Goal: Transaction & Acquisition: Book appointment/travel/reservation

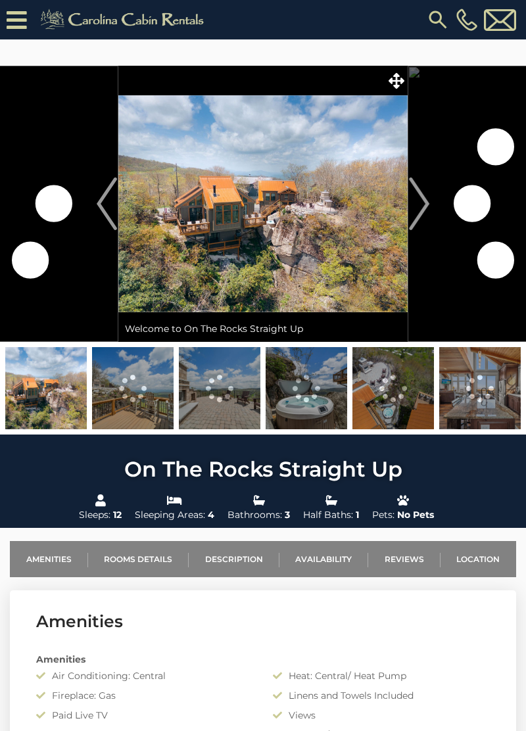
scroll to position [2509, 0]
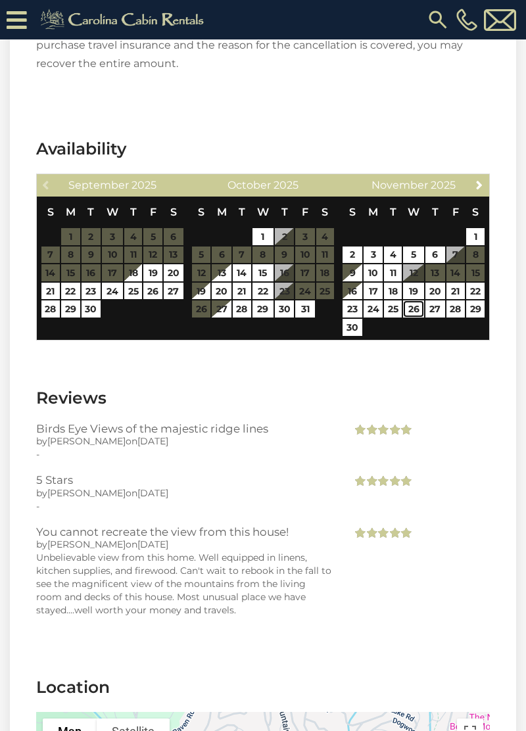
click at [414, 300] on link "26" at bounding box center [413, 308] width 21 height 17
type input "**********"
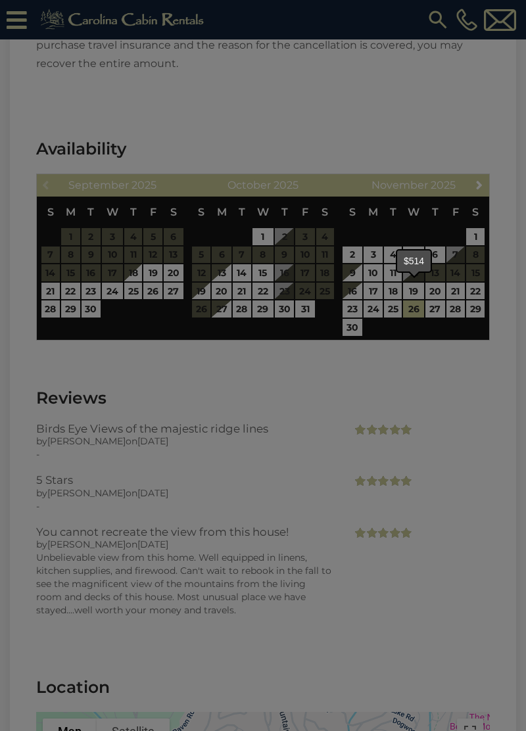
click at [355, 306] on div at bounding box center [263, 365] width 526 height 731
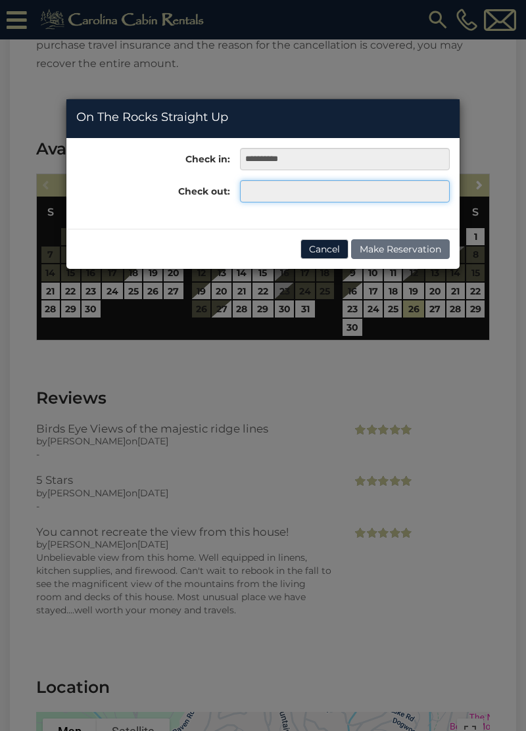
click at [328, 183] on input "text" at bounding box center [345, 191] width 210 height 22
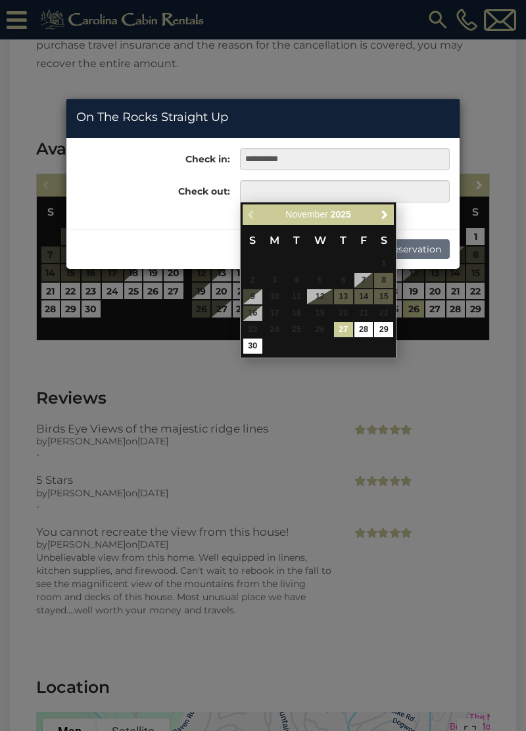
click at [258, 344] on link "30" at bounding box center [252, 346] width 19 height 15
type input "**********"
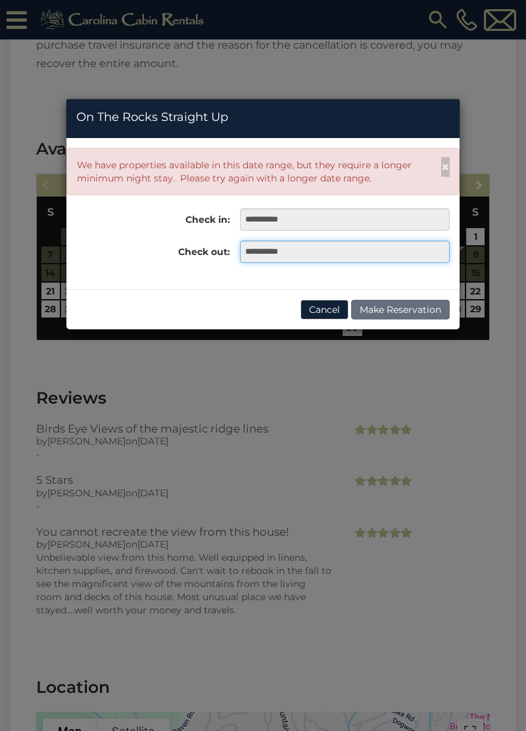
click at [316, 243] on input "**********" at bounding box center [345, 252] width 210 height 22
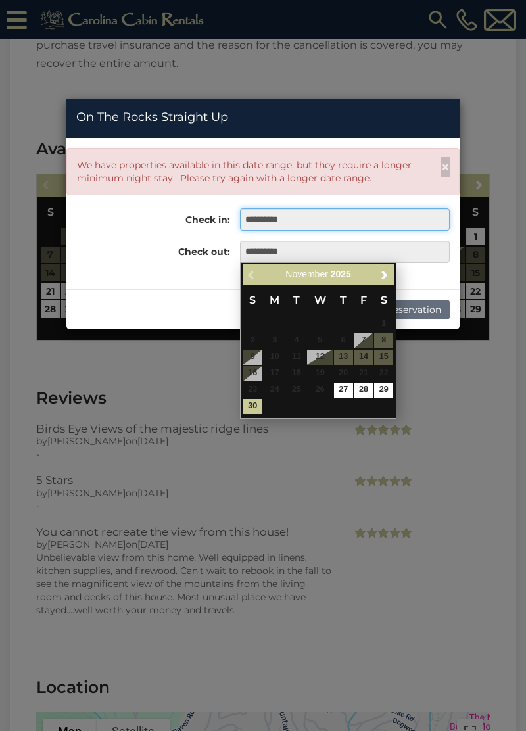
click at [333, 218] on input "**********" at bounding box center [345, 219] width 210 height 22
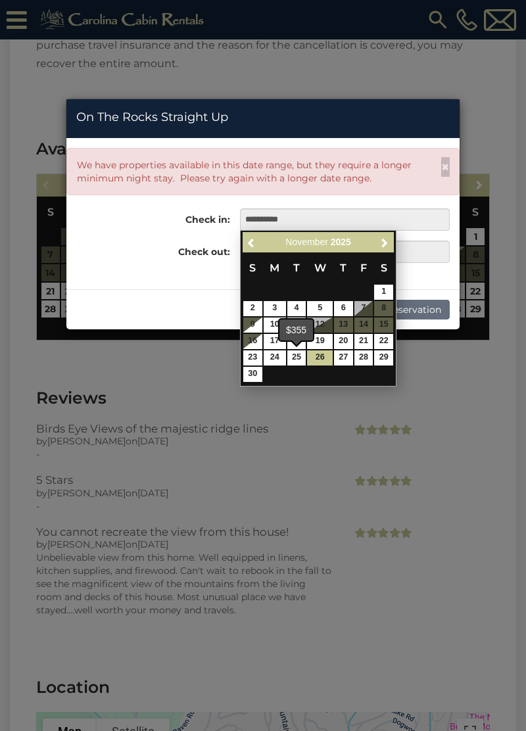
click at [298, 360] on link "25" at bounding box center [296, 357] width 19 height 15
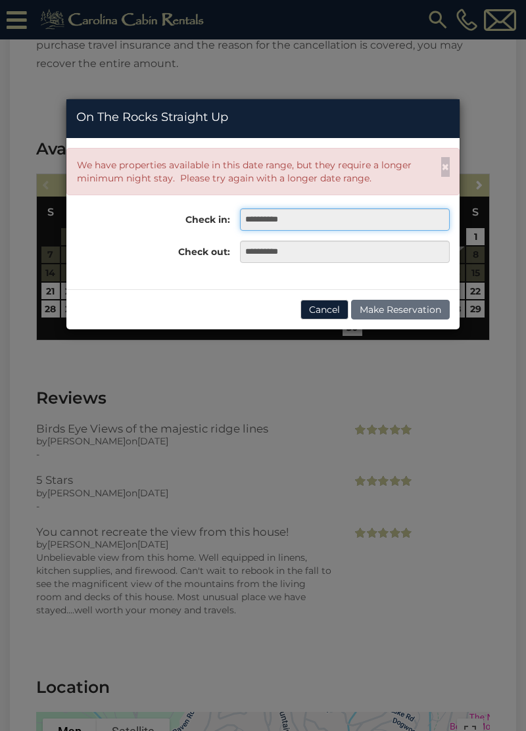
click at [343, 220] on input "**********" at bounding box center [345, 219] width 210 height 22
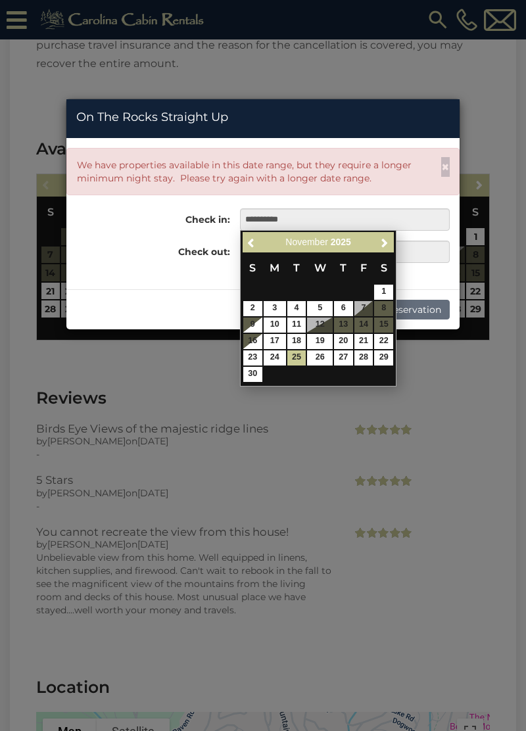
click at [279, 359] on link "24" at bounding box center [275, 357] width 22 height 15
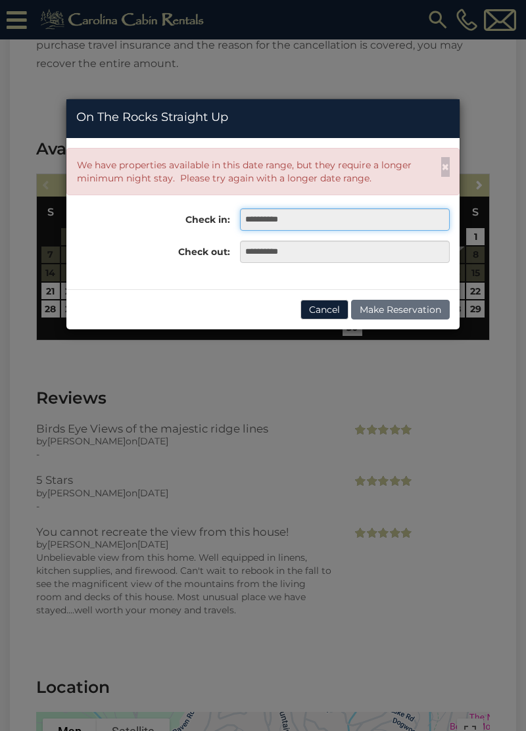
click at [325, 209] on input "**********" at bounding box center [345, 219] width 210 height 22
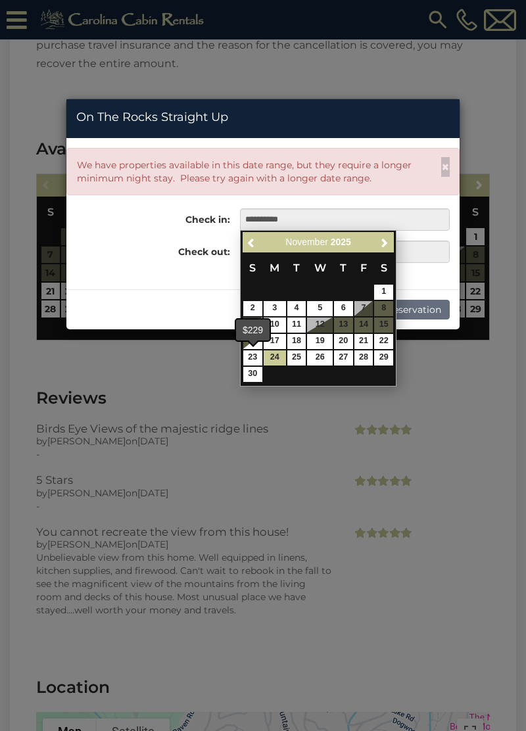
click at [262, 356] on link "23" at bounding box center [252, 357] width 19 height 15
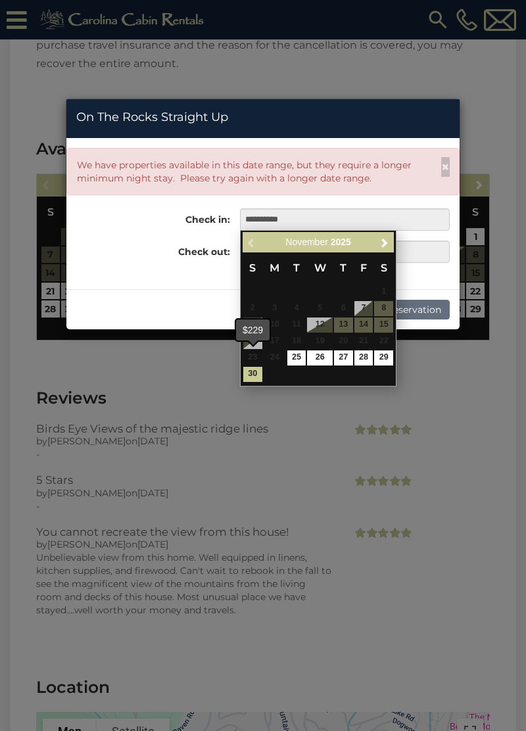
type input "**********"
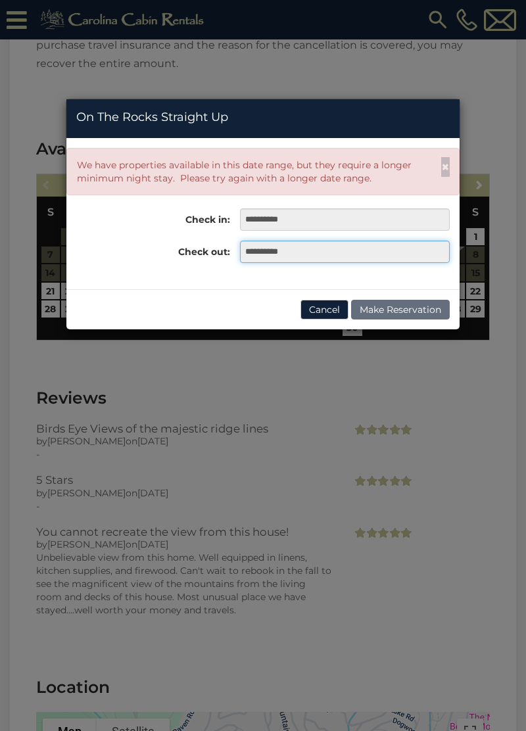
click at [311, 248] on input "**********" at bounding box center [345, 252] width 210 height 22
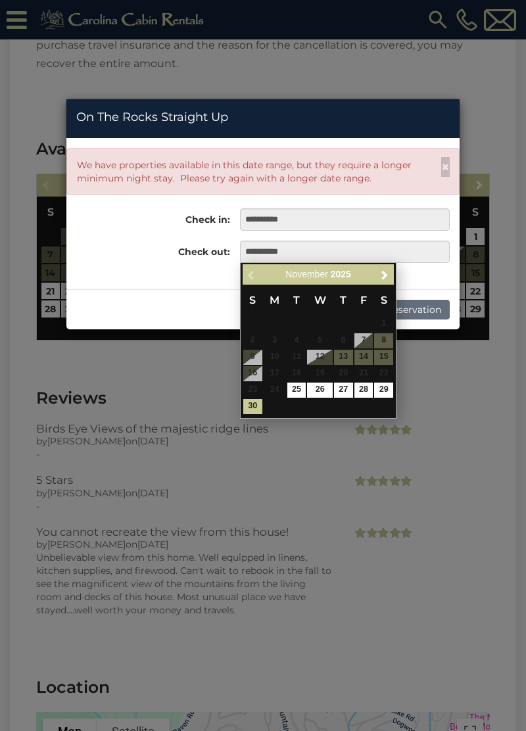
click at [252, 412] on link "30" at bounding box center [252, 406] width 19 height 15
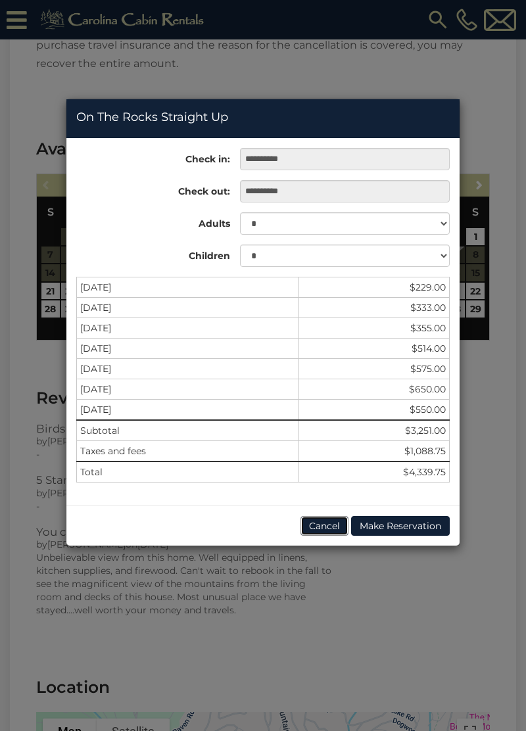
click at [326, 525] on button "Cancel" at bounding box center [324, 526] width 48 height 20
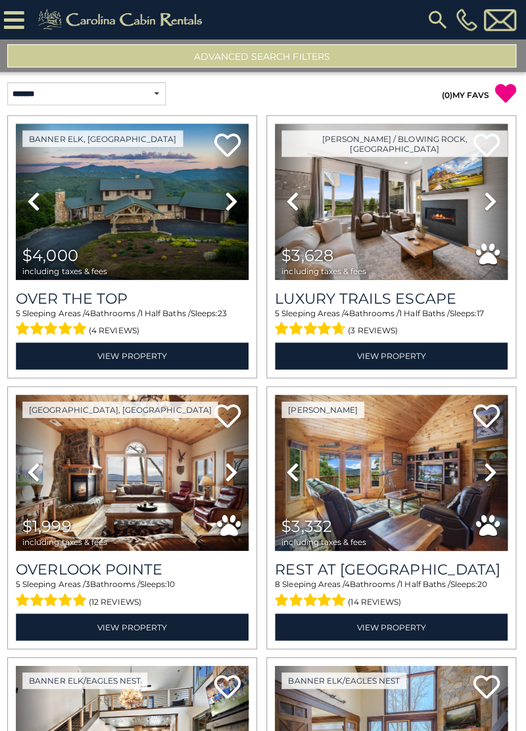
click at [330, 52] on button "Advanced Search Filters" at bounding box center [263, 55] width 506 height 23
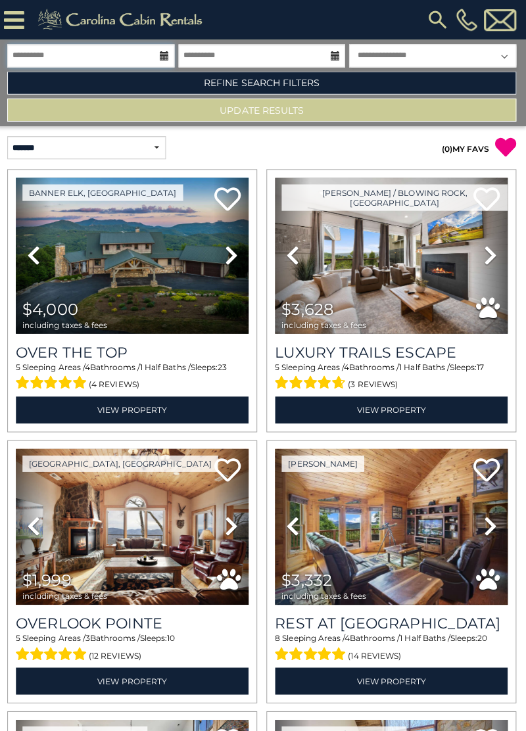
click at [100, 51] on input "**********" at bounding box center [93, 55] width 166 height 23
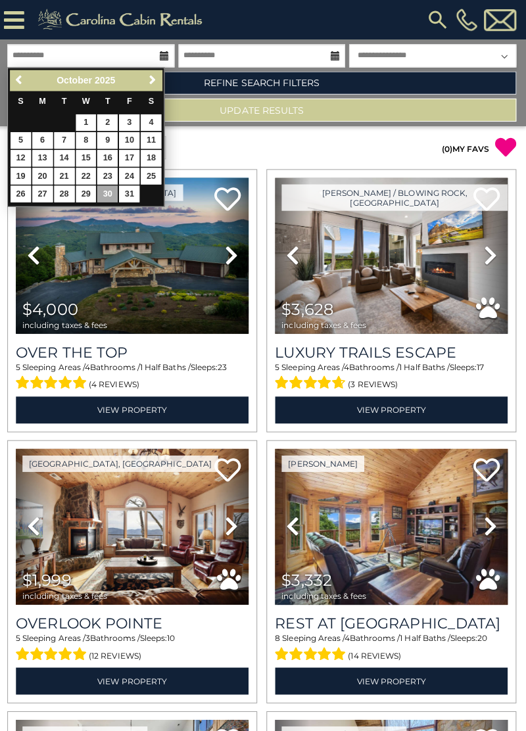
click at [154, 83] on span "Next" at bounding box center [154, 79] width 11 height 11
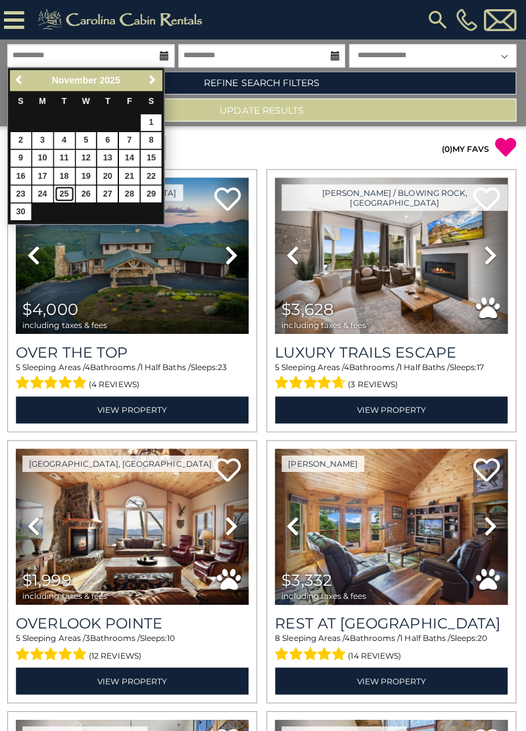
click at [67, 196] on link "25" at bounding box center [67, 193] width 20 height 16
type input "********"
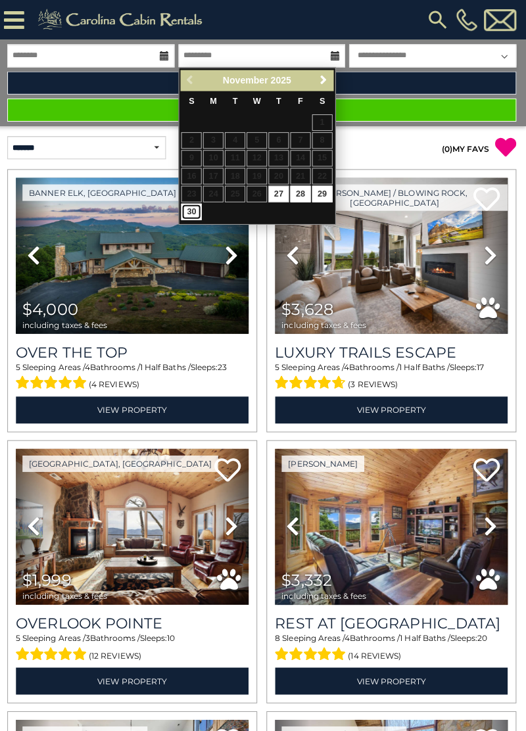
click at [191, 208] on link "30" at bounding box center [193, 210] width 20 height 16
type input "********"
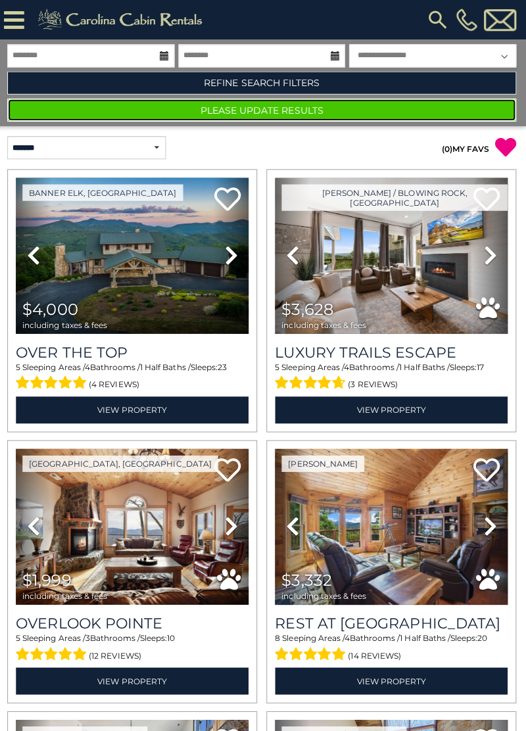
click at [245, 105] on button "Please Update Results" at bounding box center [263, 109] width 506 height 23
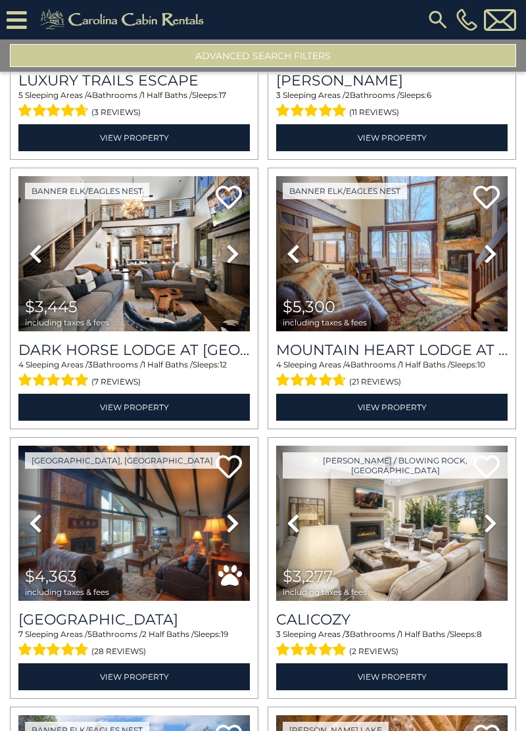
scroll to position [218, 0]
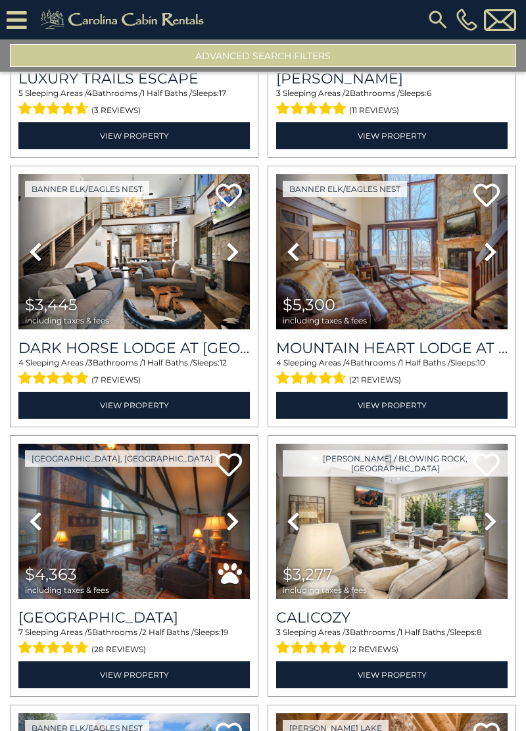
click at [224, 248] on link "Next" at bounding box center [232, 251] width 35 height 155
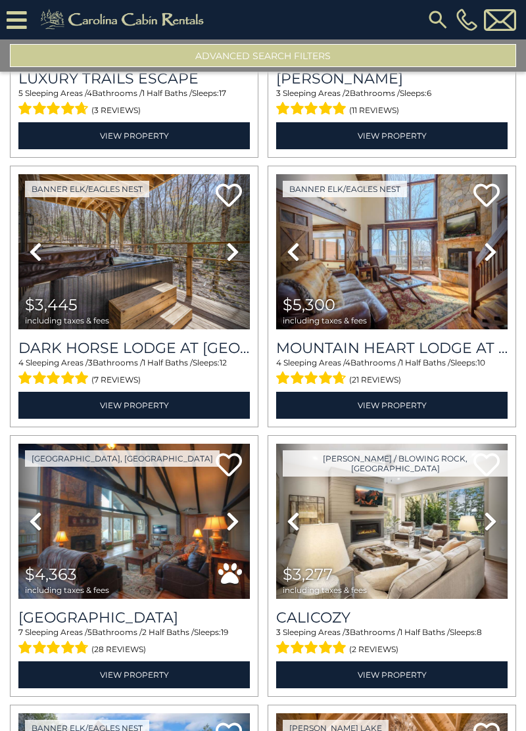
click at [230, 252] on icon at bounding box center [232, 251] width 13 height 21
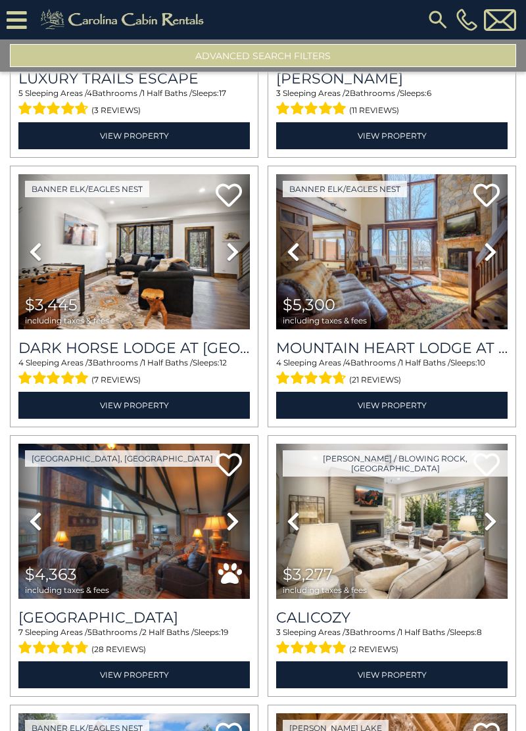
click at [227, 252] on icon at bounding box center [232, 251] width 13 height 21
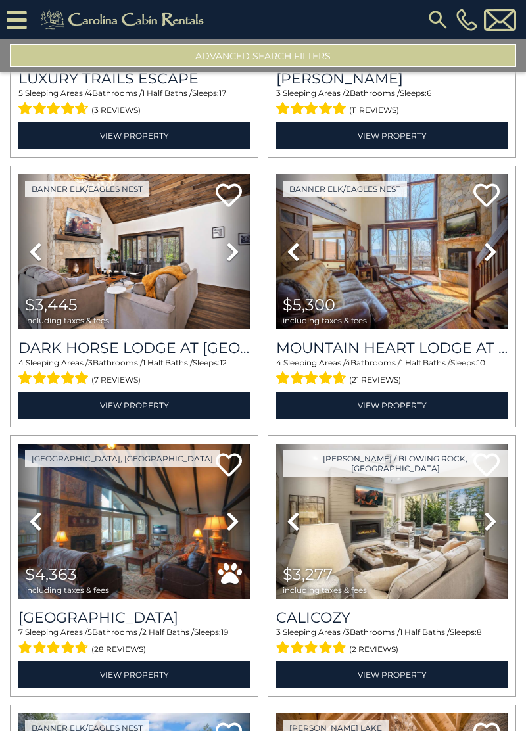
click at [235, 261] on icon at bounding box center [232, 251] width 13 height 21
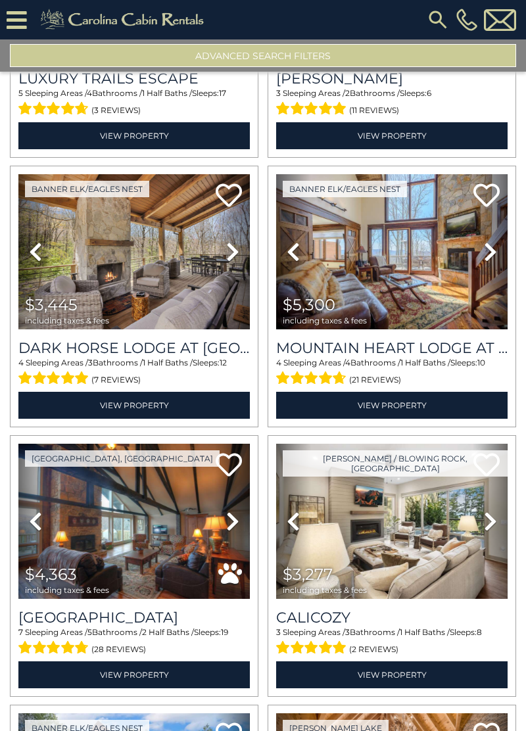
click at [222, 252] on link "Next" at bounding box center [232, 251] width 35 height 155
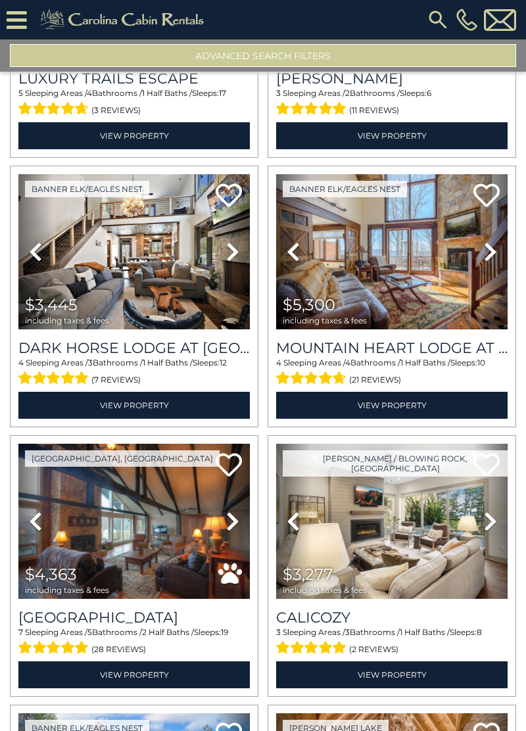
click at [50, 254] on link "Previous" at bounding box center [35, 251] width 35 height 155
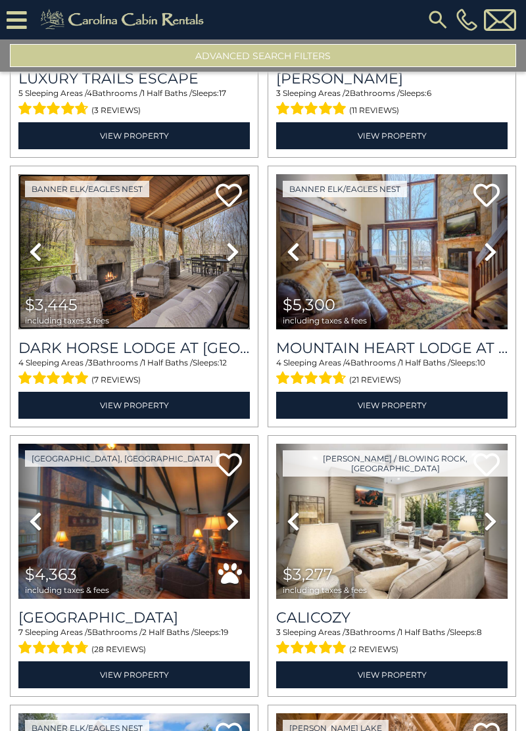
click at [141, 285] on img at bounding box center [133, 251] width 231 height 155
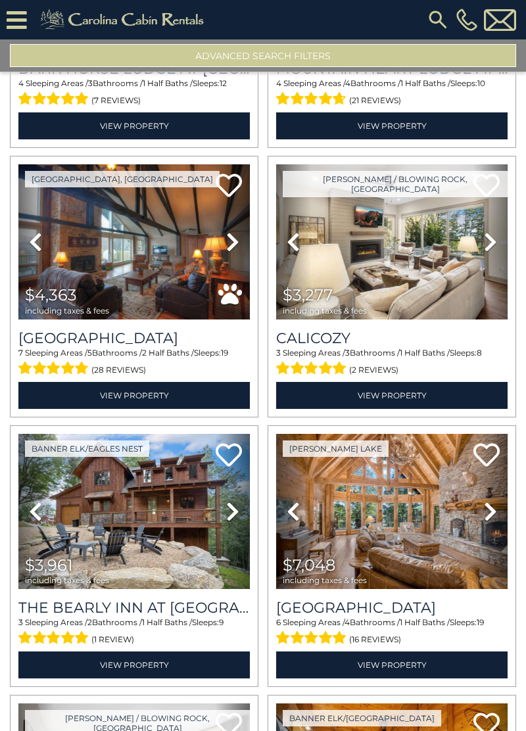
scroll to position [504, 0]
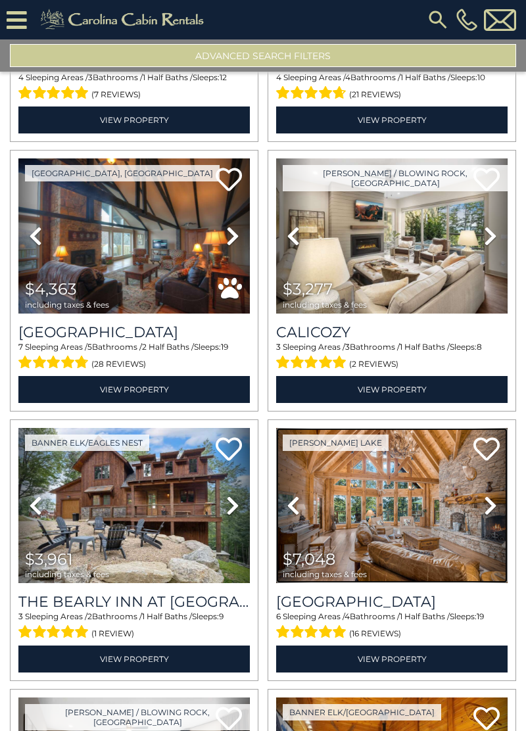
click at [398, 538] on img at bounding box center [391, 505] width 231 height 155
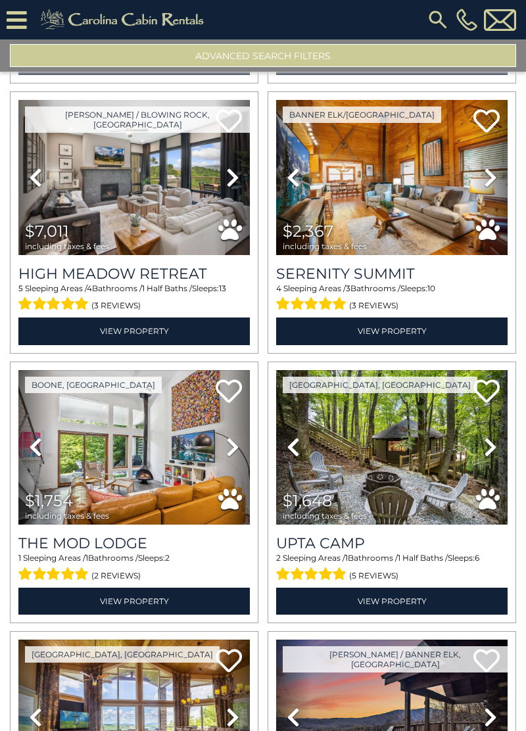
scroll to position [1111, 0]
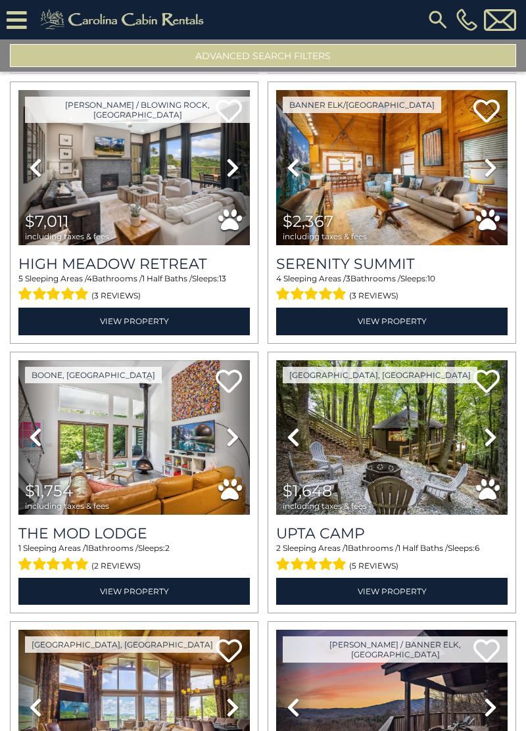
click at [487, 162] on icon at bounding box center [490, 167] width 13 height 21
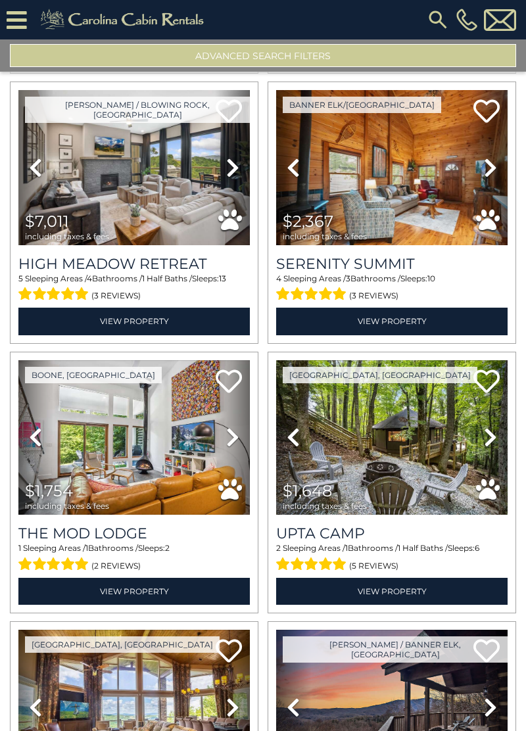
click at [488, 166] on icon at bounding box center [490, 167] width 13 height 21
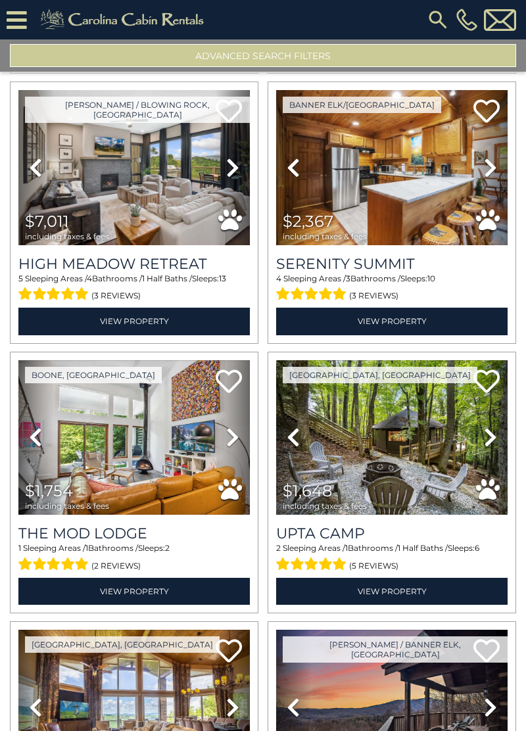
click at [480, 164] on link "Next" at bounding box center [490, 167] width 35 height 155
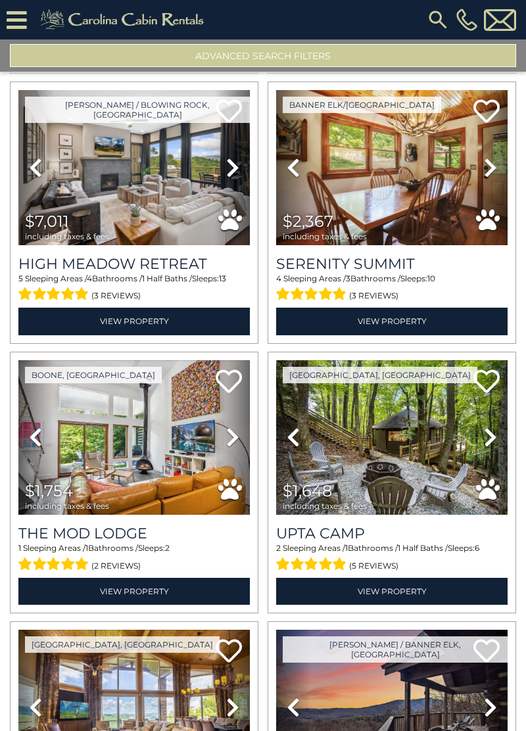
click at [483, 162] on link "Next" at bounding box center [490, 167] width 35 height 155
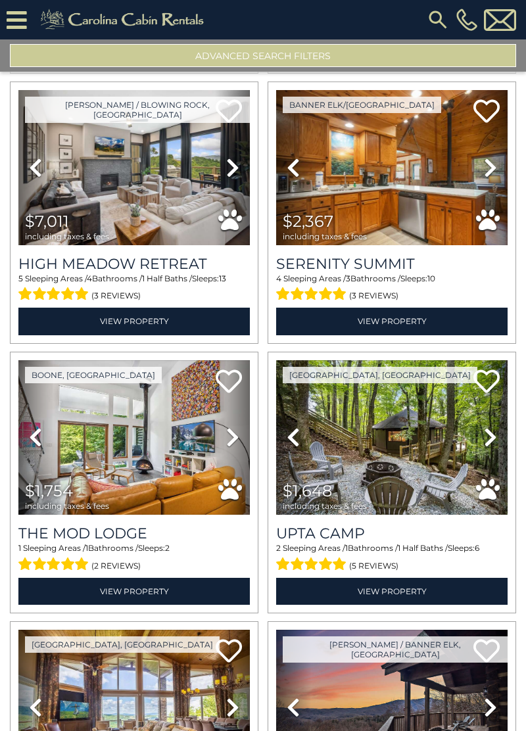
click at [484, 159] on icon at bounding box center [490, 167] width 13 height 21
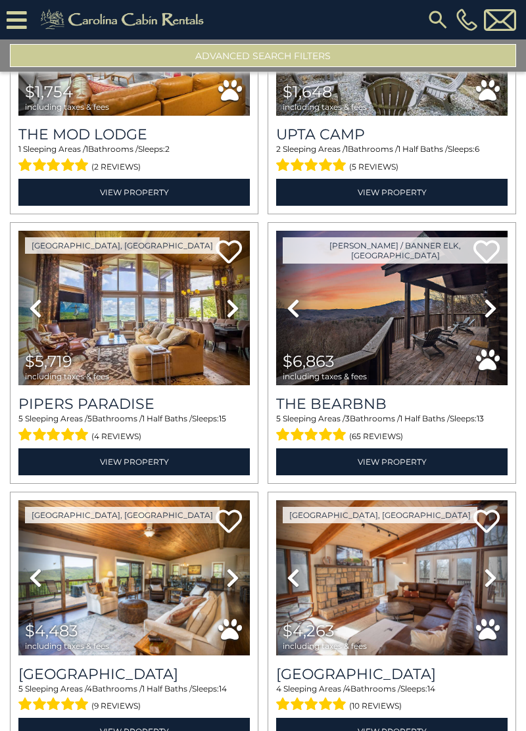
scroll to position [1511, 0]
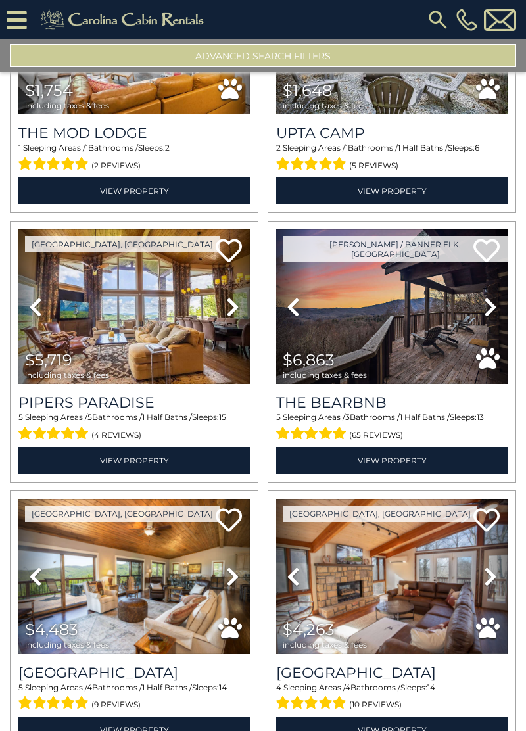
click at [229, 314] on icon at bounding box center [232, 306] width 13 height 21
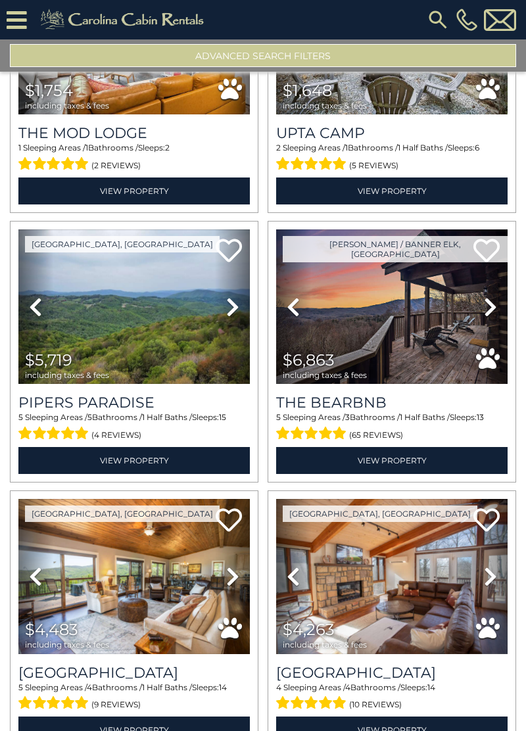
click at [226, 314] on icon at bounding box center [232, 306] width 13 height 21
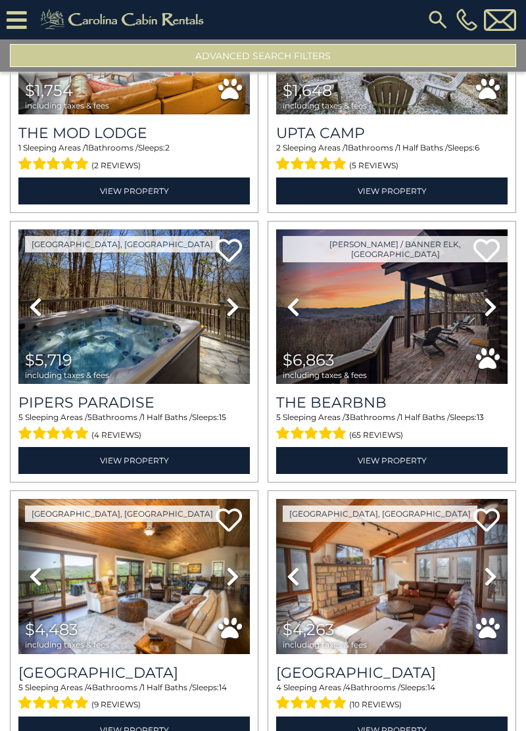
click at [227, 306] on icon at bounding box center [232, 306] width 13 height 21
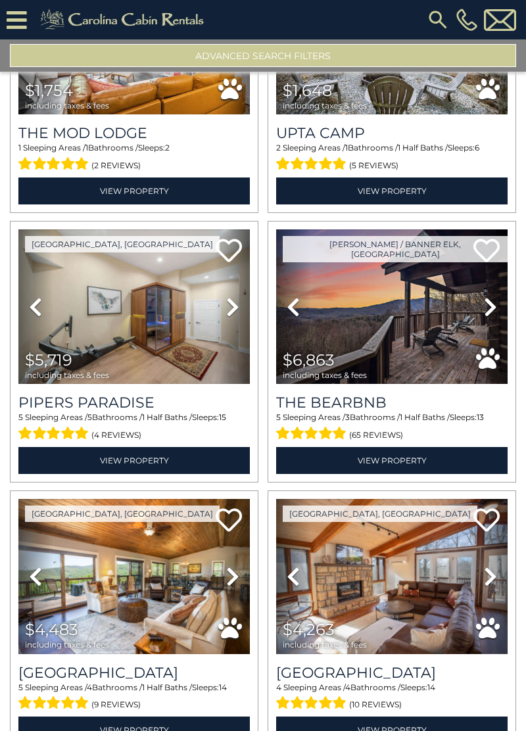
click at [222, 308] on link "Next" at bounding box center [232, 306] width 35 height 155
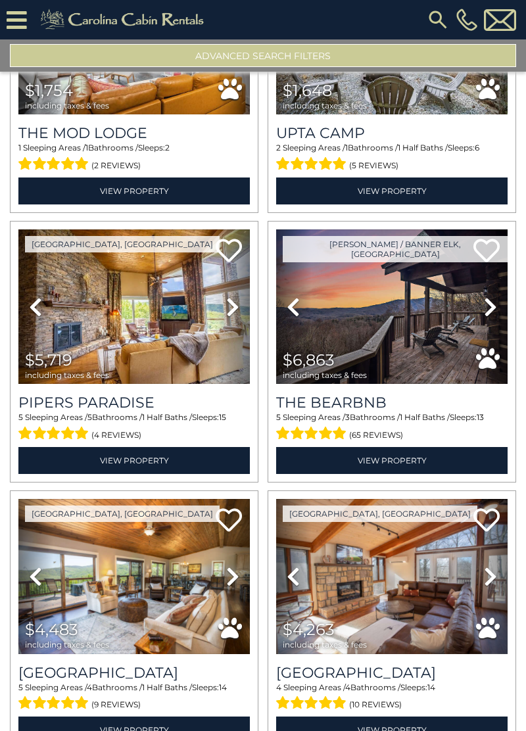
click at [221, 314] on link "Next" at bounding box center [232, 306] width 35 height 155
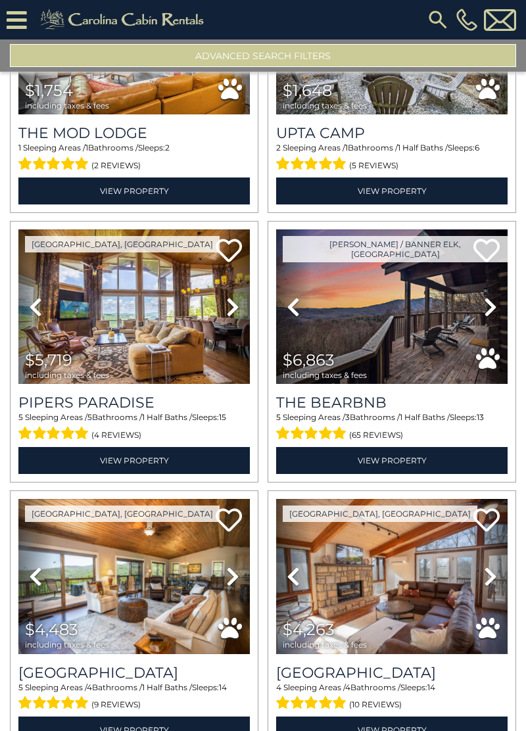
click at [224, 301] on link "Next" at bounding box center [232, 306] width 35 height 155
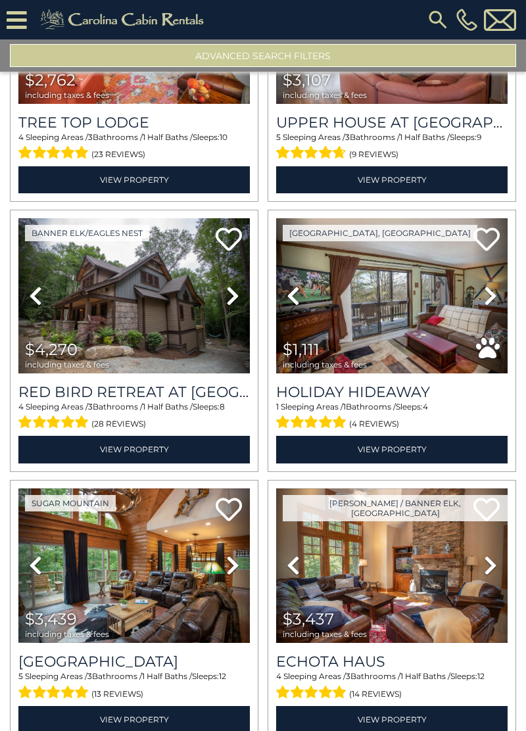
scroll to position [3430, 0]
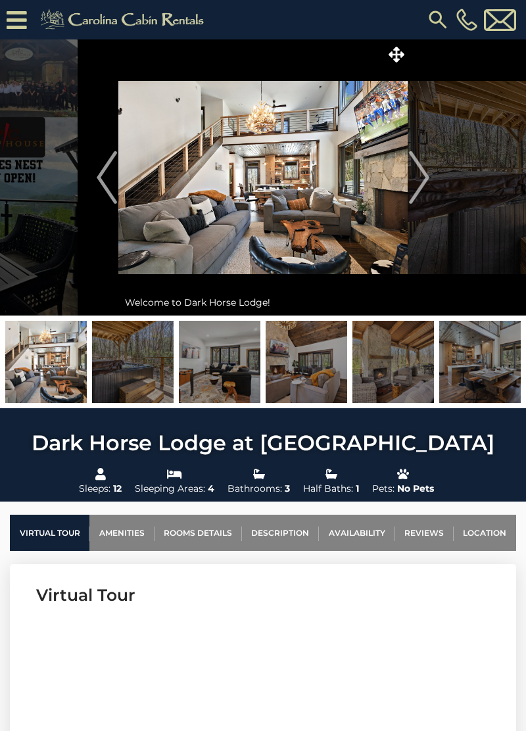
click at [427, 176] on img "Next" at bounding box center [419, 177] width 20 height 53
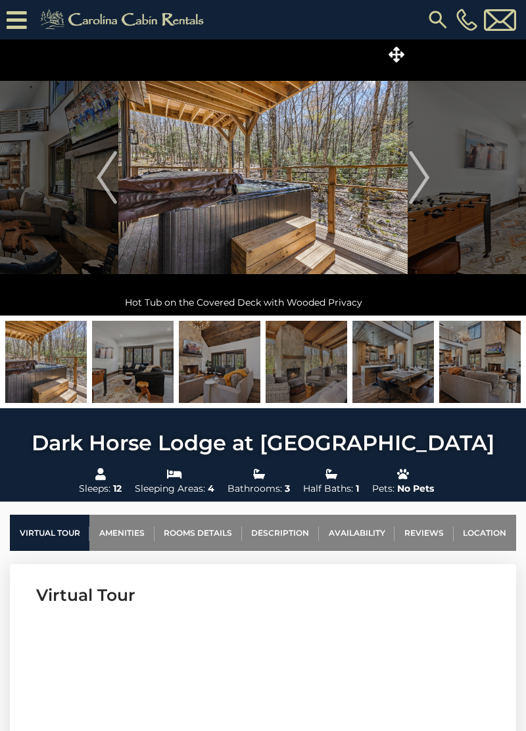
click at [423, 180] on img "Next" at bounding box center [419, 177] width 20 height 53
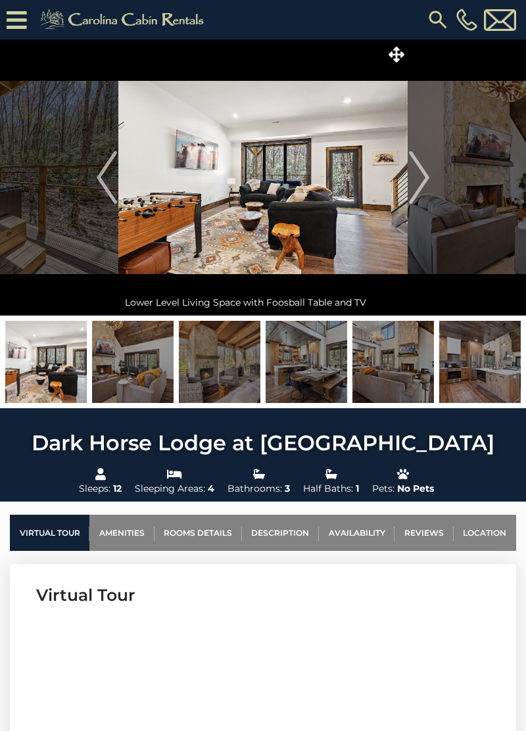
click at [421, 182] on img "Next" at bounding box center [419, 177] width 20 height 53
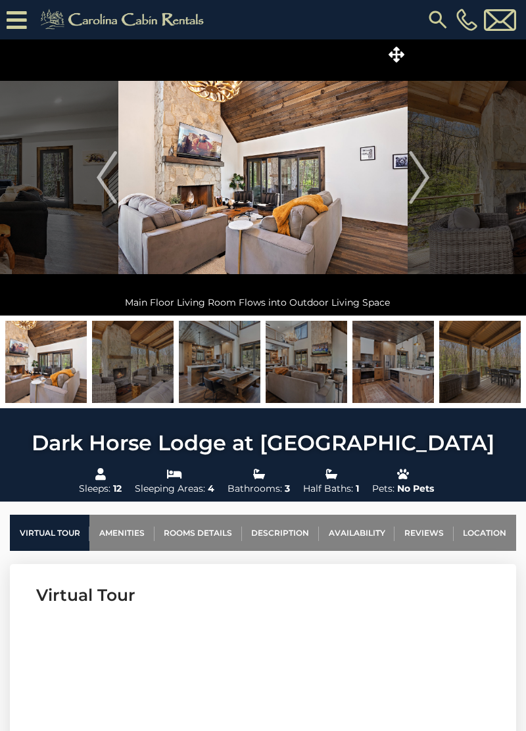
click at [427, 177] on img "Next" at bounding box center [419, 177] width 20 height 53
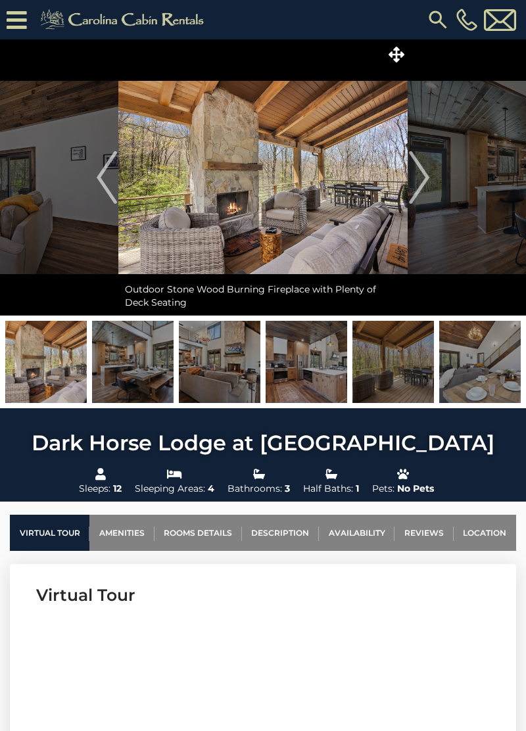
click at [420, 180] on img "Next" at bounding box center [419, 177] width 20 height 53
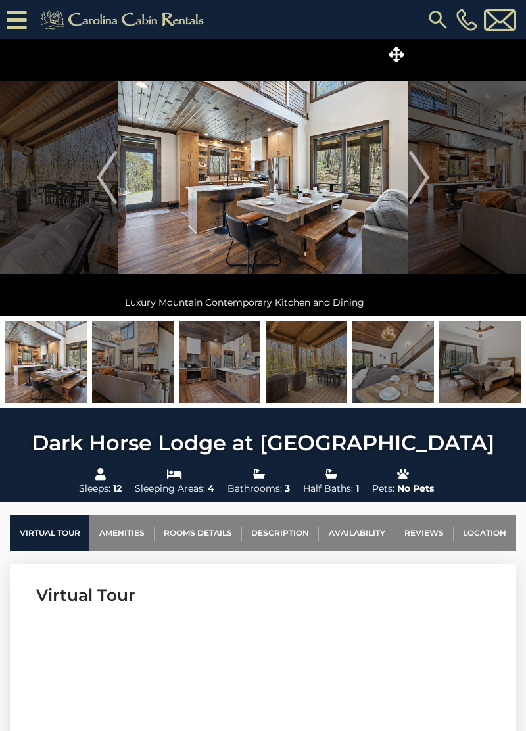
click at [421, 177] on img "Next" at bounding box center [419, 177] width 20 height 53
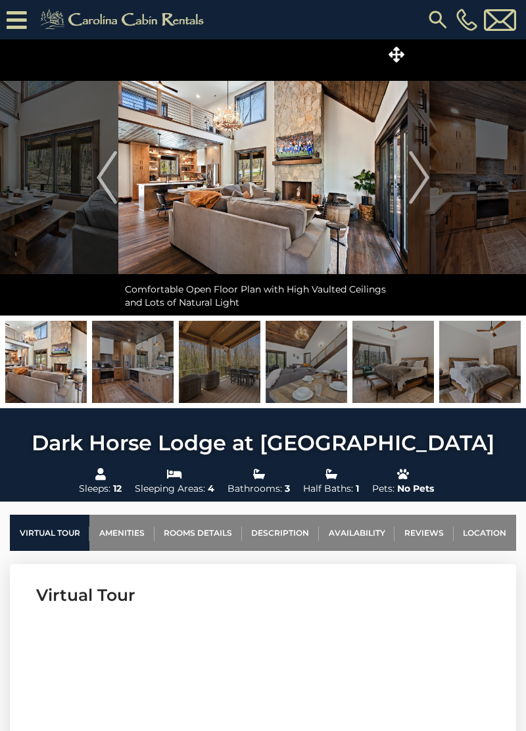
click at [107, 180] on img "Previous" at bounding box center [107, 177] width 20 height 53
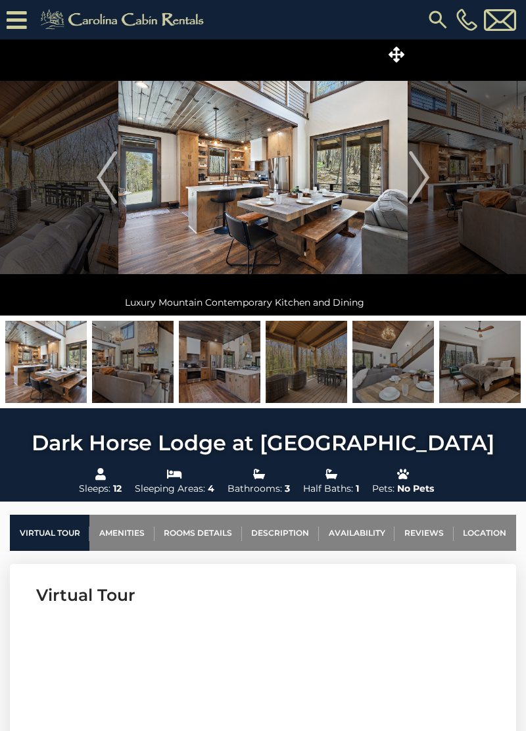
click at [425, 179] on img "Next" at bounding box center [419, 177] width 20 height 53
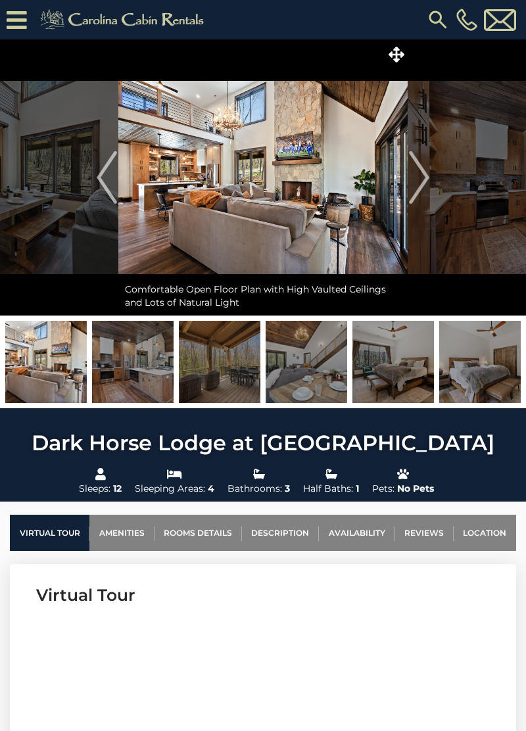
click at [420, 180] on img "Next" at bounding box center [419, 177] width 20 height 53
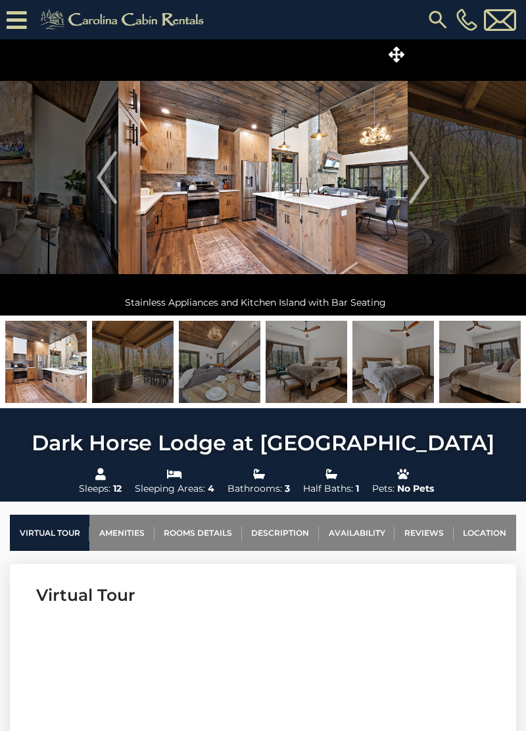
click at [421, 177] on img "Next" at bounding box center [419, 177] width 20 height 53
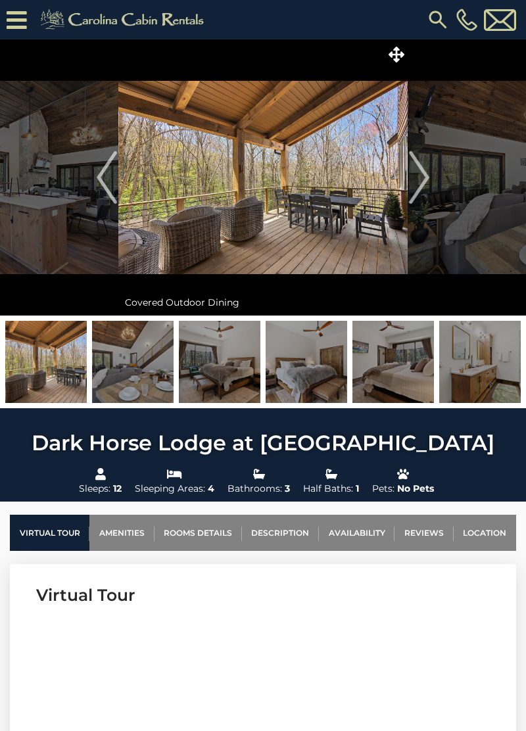
click at [417, 176] on img "Next" at bounding box center [419, 177] width 20 height 53
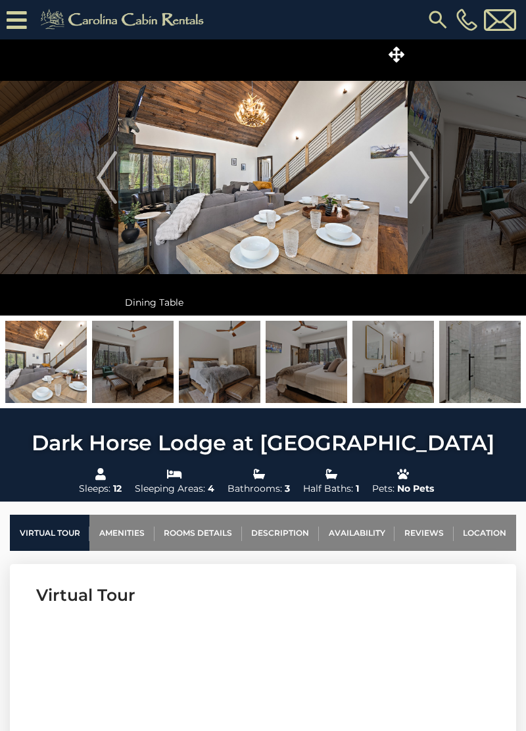
click at [418, 172] on img "Next" at bounding box center [419, 177] width 20 height 53
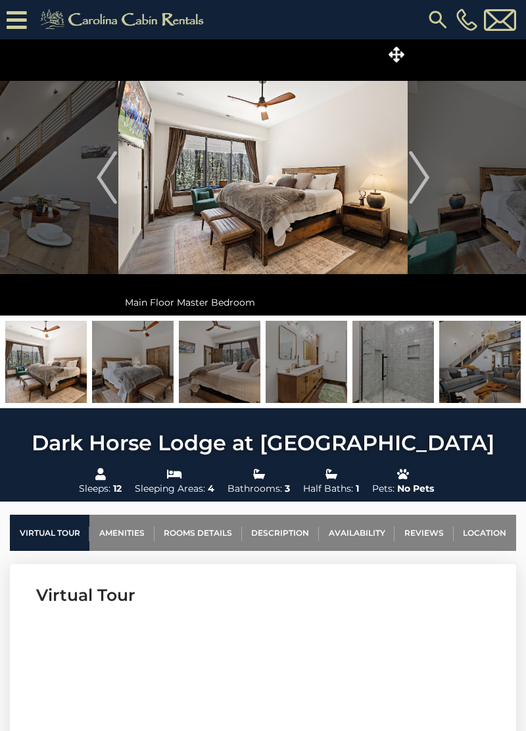
click at [418, 176] on img "Next" at bounding box center [419, 177] width 20 height 53
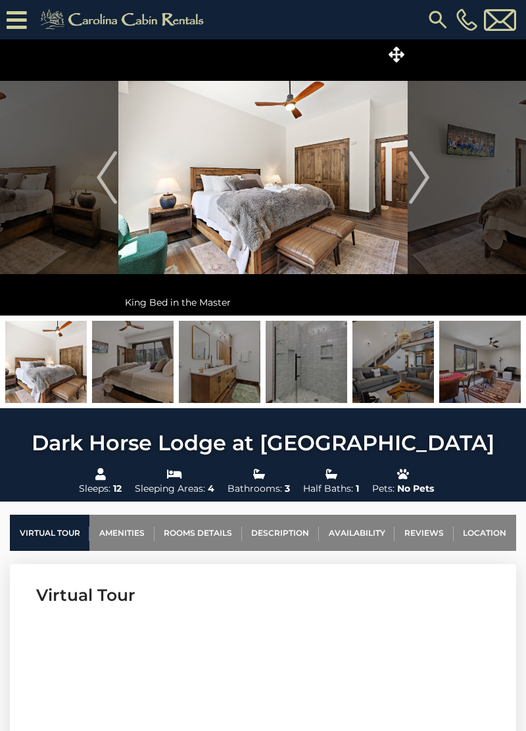
click at [427, 176] on img "Next" at bounding box center [419, 177] width 20 height 53
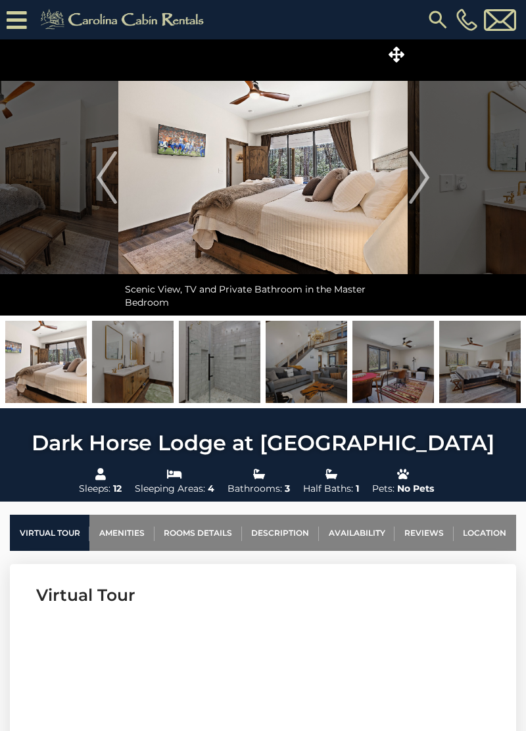
click at [419, 184] on img "Next" at bounding box center [419, 177] width 20 height 53
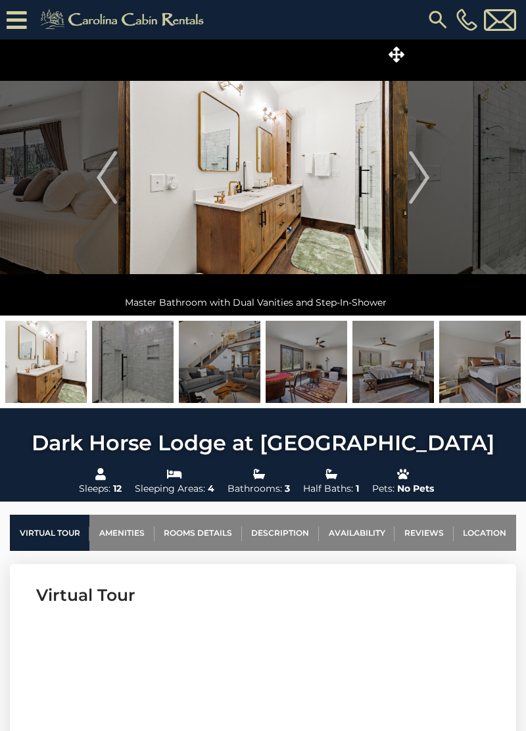
click at [423, 179] on img "Next" at bounding box center [419, 177] width 20 height 53
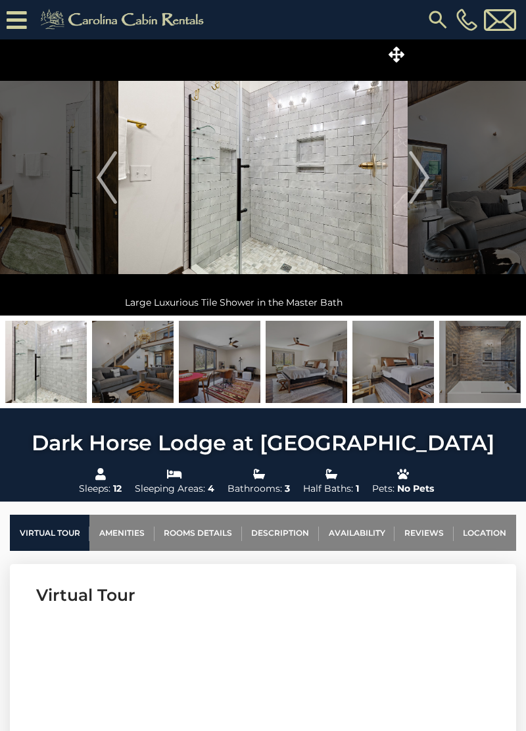
click at [413, 176] on img "Next" at bounding box center [419, 177] width 20 height 53
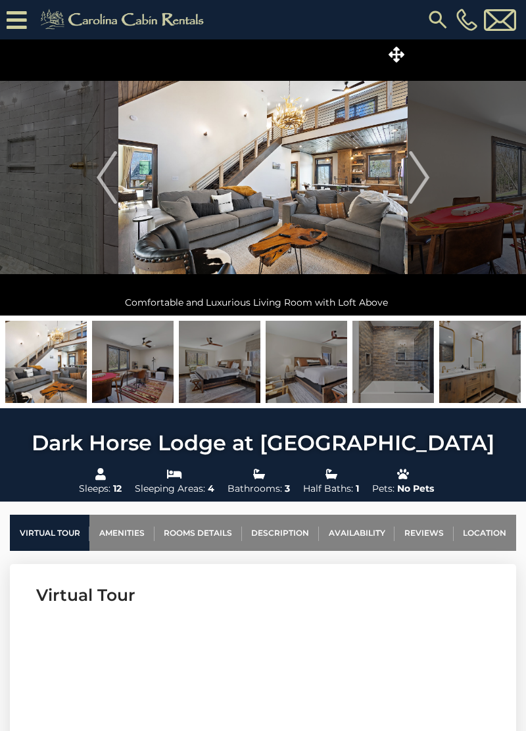
click at [418, 179] on img "Next" at bounding box center [419, 177] width 20 height 53
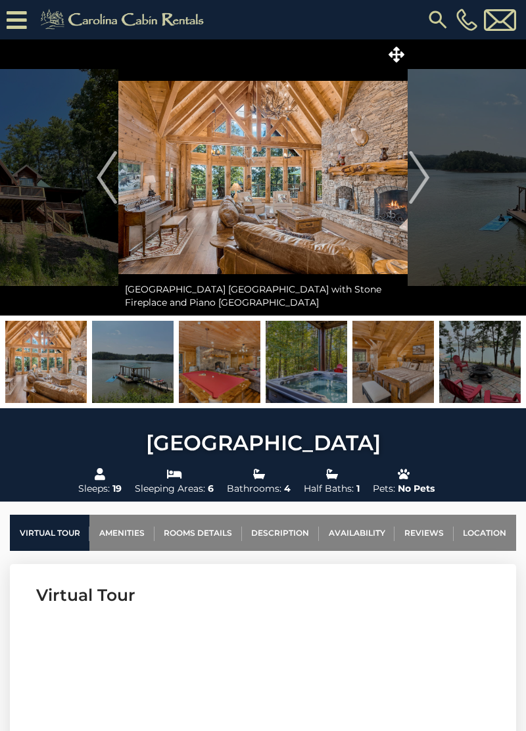
click at [421, 174] on img "Next" at bounding box center [419, 177] width 20 height 53
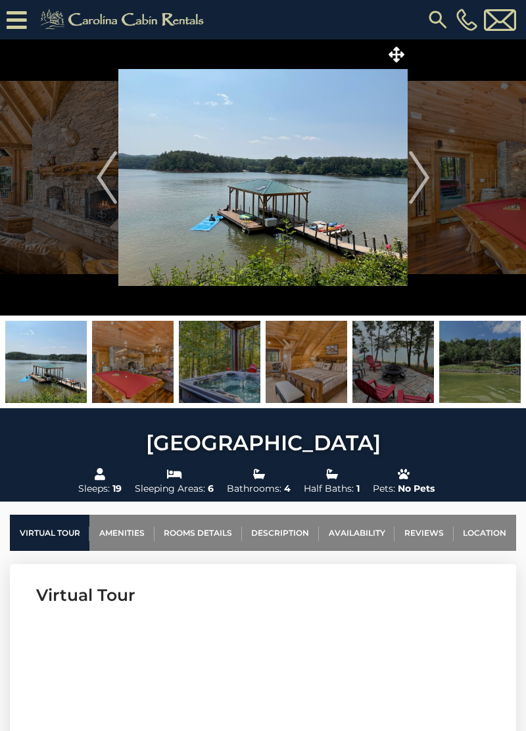
click at [419, 179] on img "Next" at bounding box center [419, 177] width 20 height 53
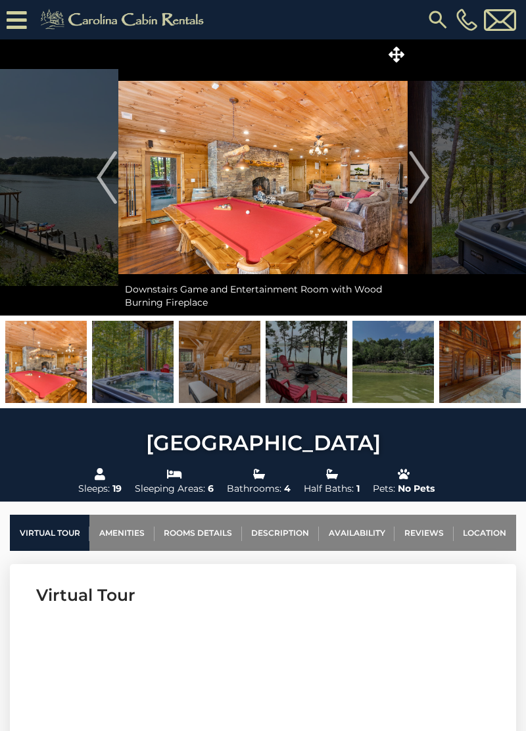
click at [419, 176] on img "Next" at bounding box center [419, 177] width 20 height 53
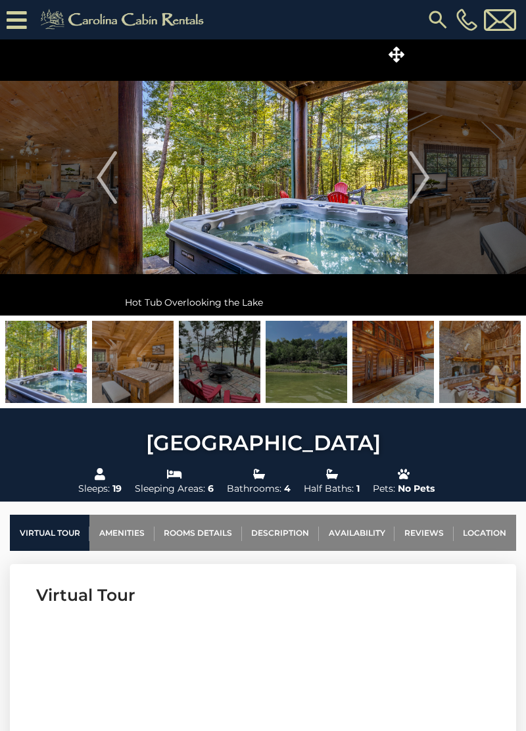
click at [416, 176] on img "Next" at bounding box center [419, 177] width 20 height 53
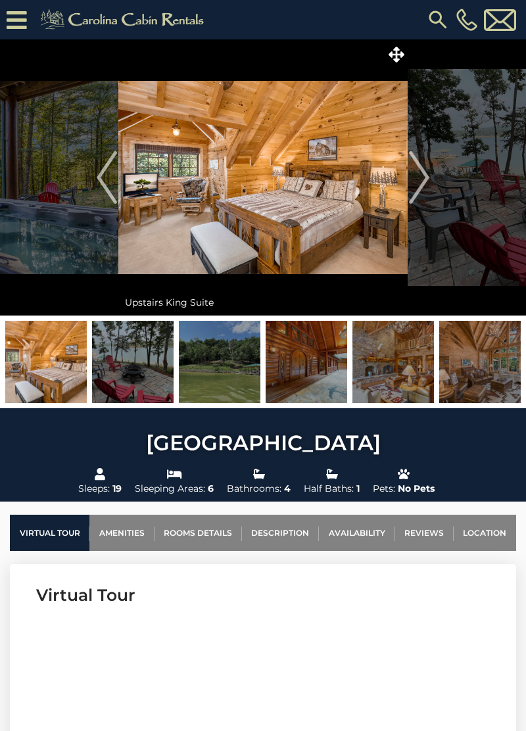
click at [420, 179] on img "Next" at bounding box center [419, 177] width 20 height 53
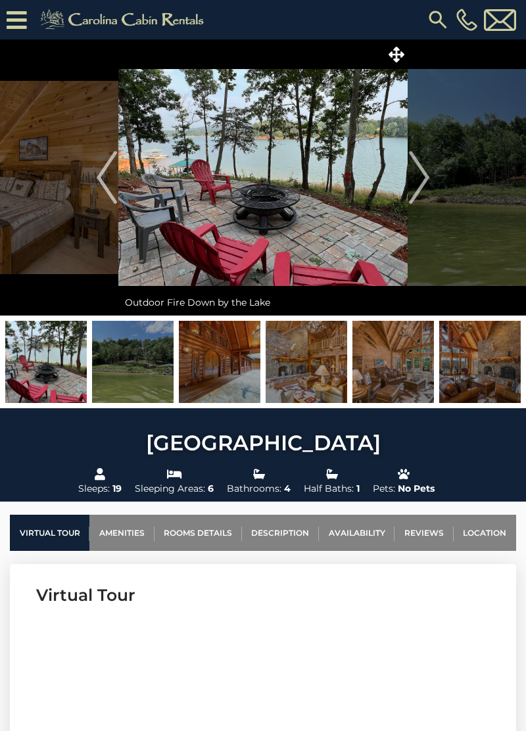
click at [419, 174] on img "Next" at bounding box center [419, 177] width 20 height 53
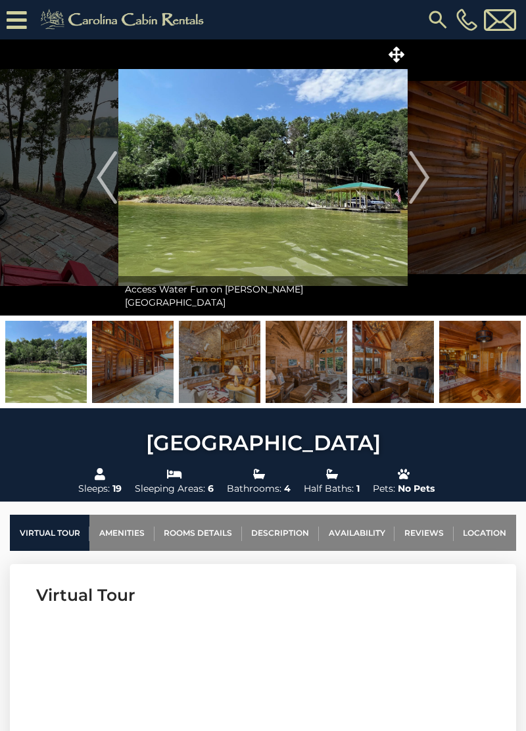
click at [421, 178] on img "Next" at bounding box center [419, 177] width 20 height 53
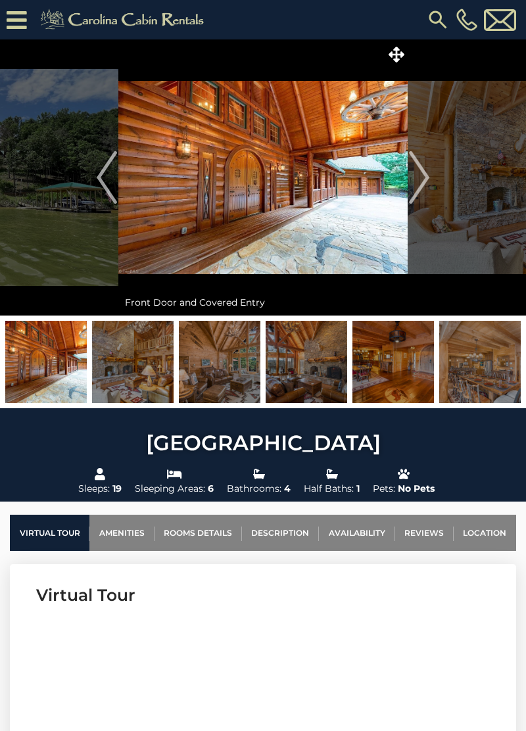
click at [425, 178] on img "Next" at bounding box center [419, 177] width 20 height 53
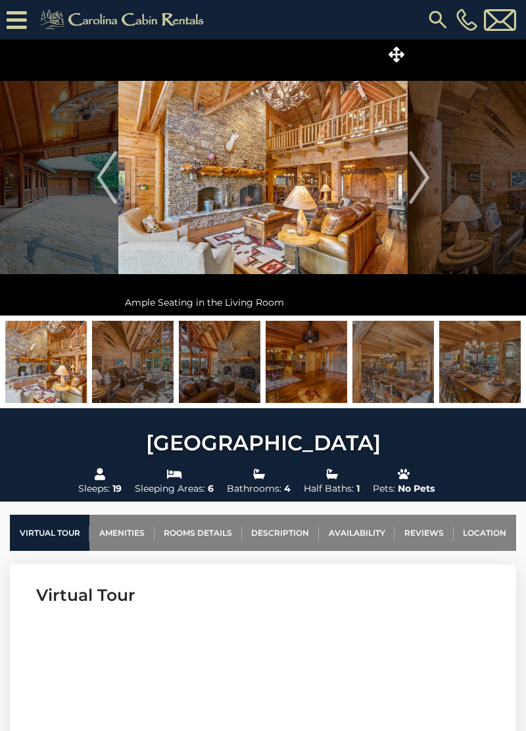
click at [420, 183] on img "Next" at bounding box center [419, 177] width 20 height 53
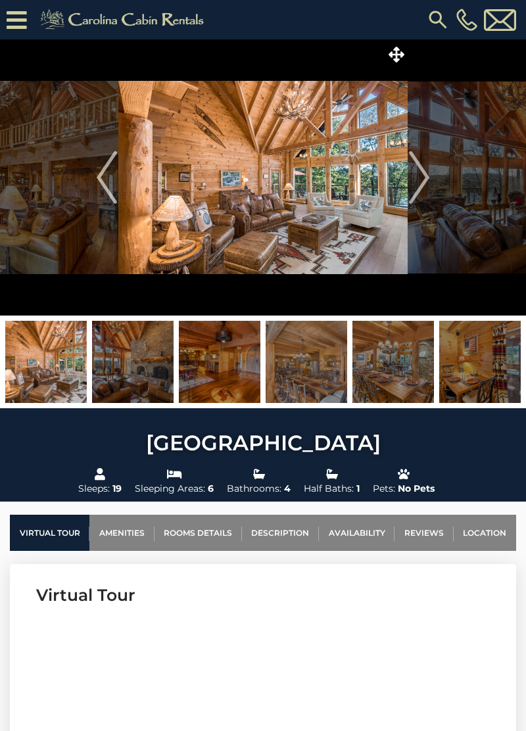
click at [423, 179] on img "Next" at bounding box center [419, 177] width 20 height 53
